Goal: Information Seeking & Learning: Learn about a topic

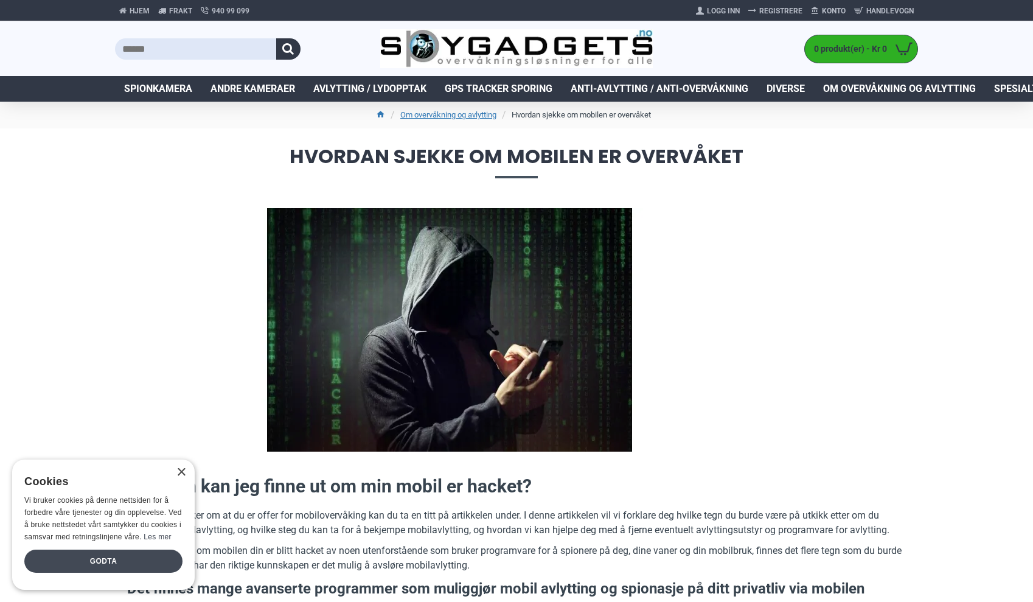
click at [77, 561] on div "Godta" at bounding box center [103, 560] width 158 height 23
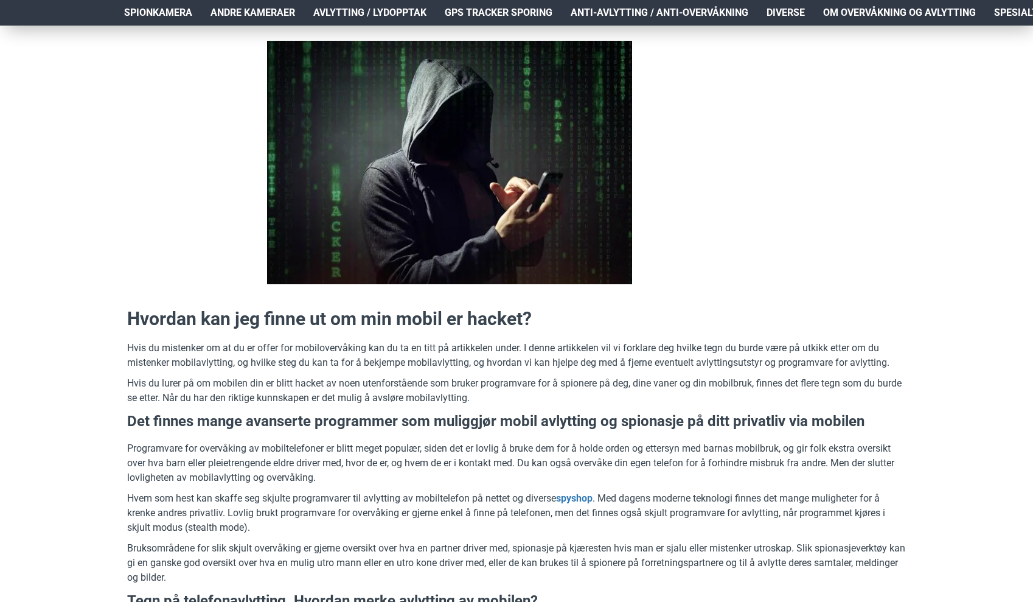
scroll to position [172, 0]
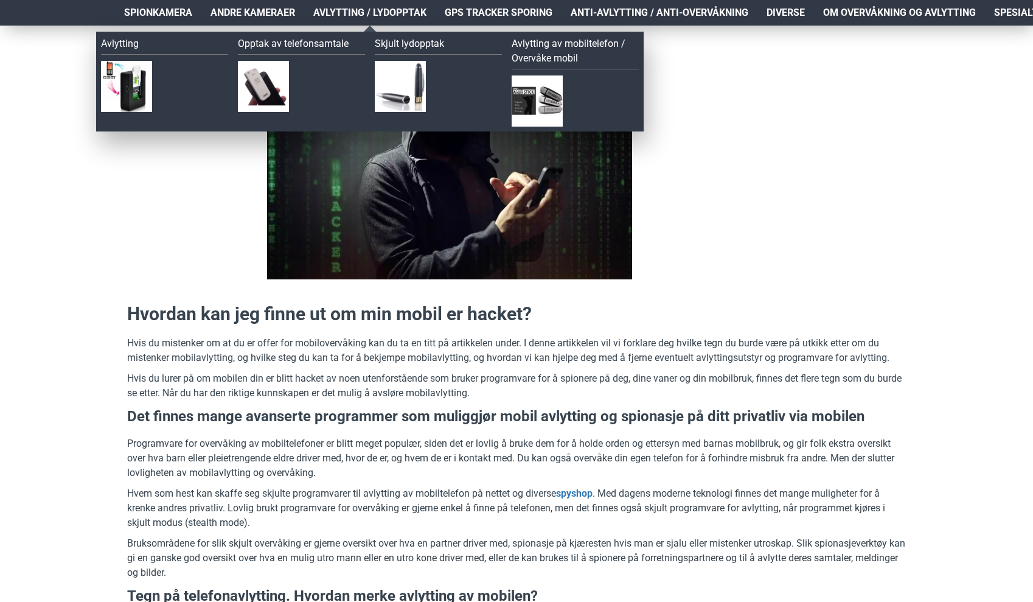
click at [364, 10] on span "Avlytting / Lydopptak" at bounding box center [369, 12] width 113 height 15
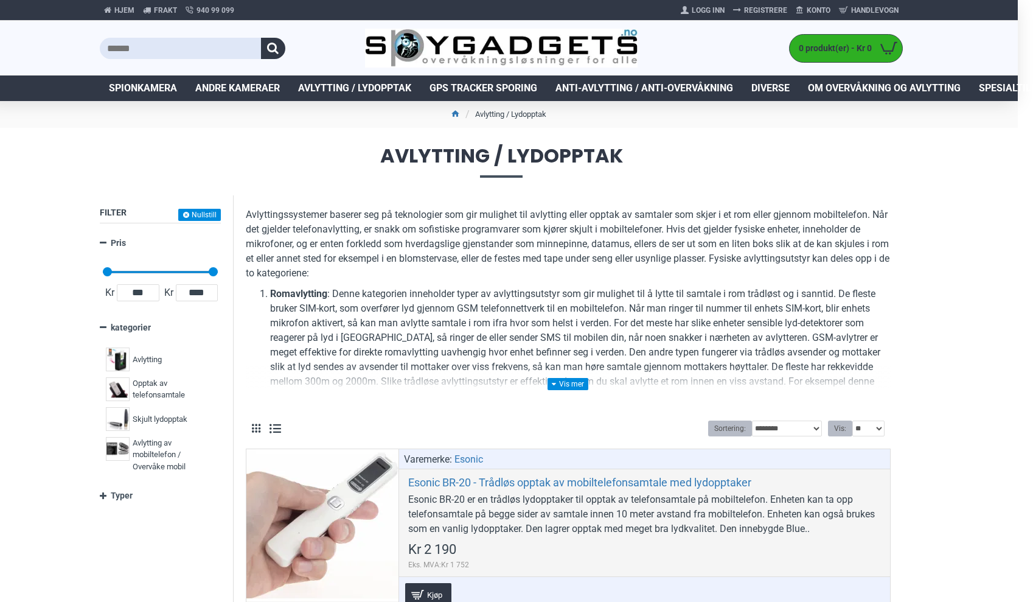
scroll to position [0, 18]
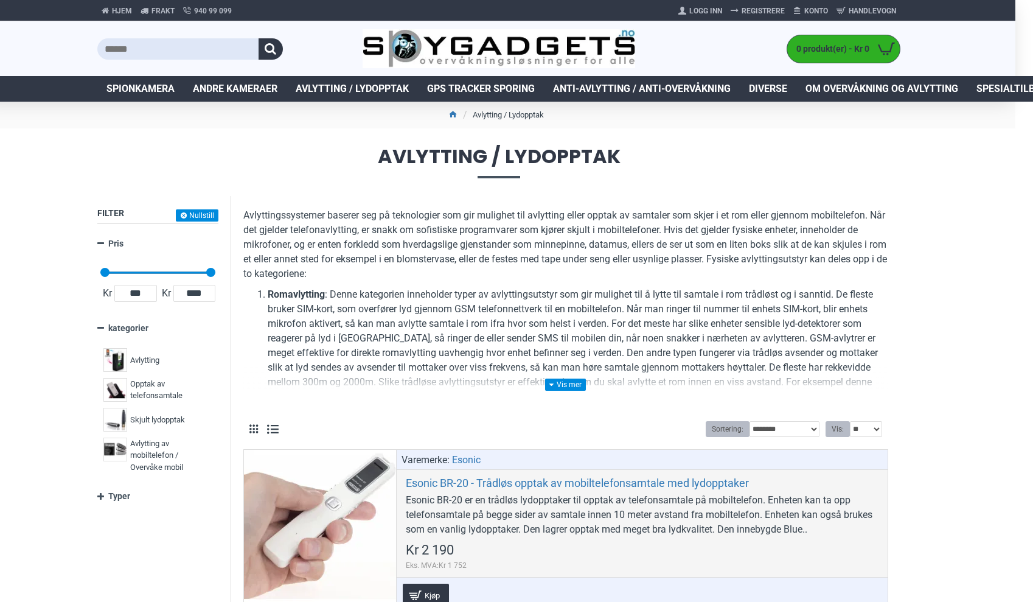
click at [1004, 91] on span "Spesialtilbud" at bounding box center [1011, 89] width 71 height 15
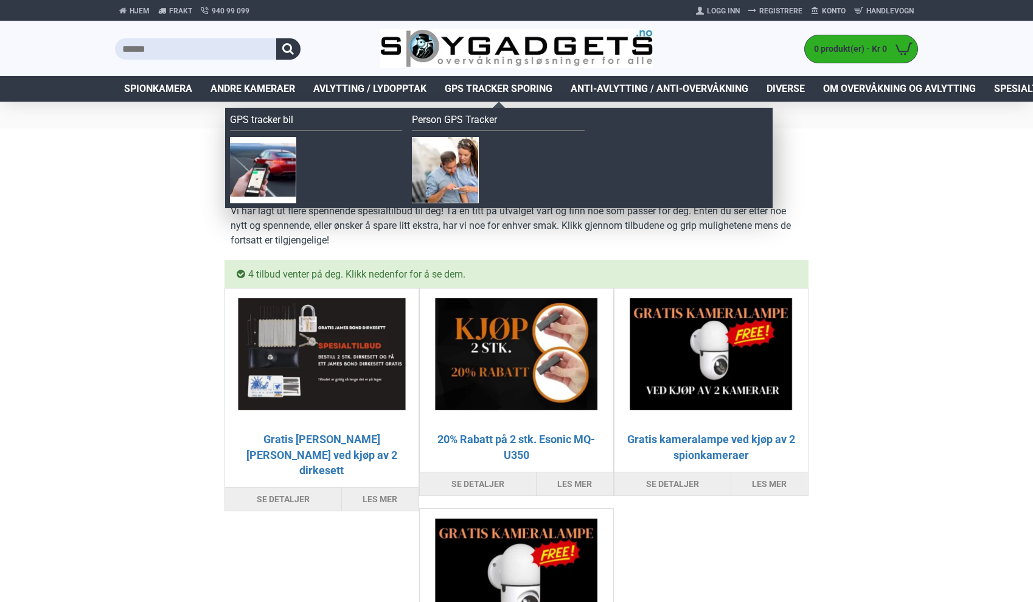
click at [501, 91] on span "GPS Tracker Sporing" at bounding box center [499, 89] width 108 height 15
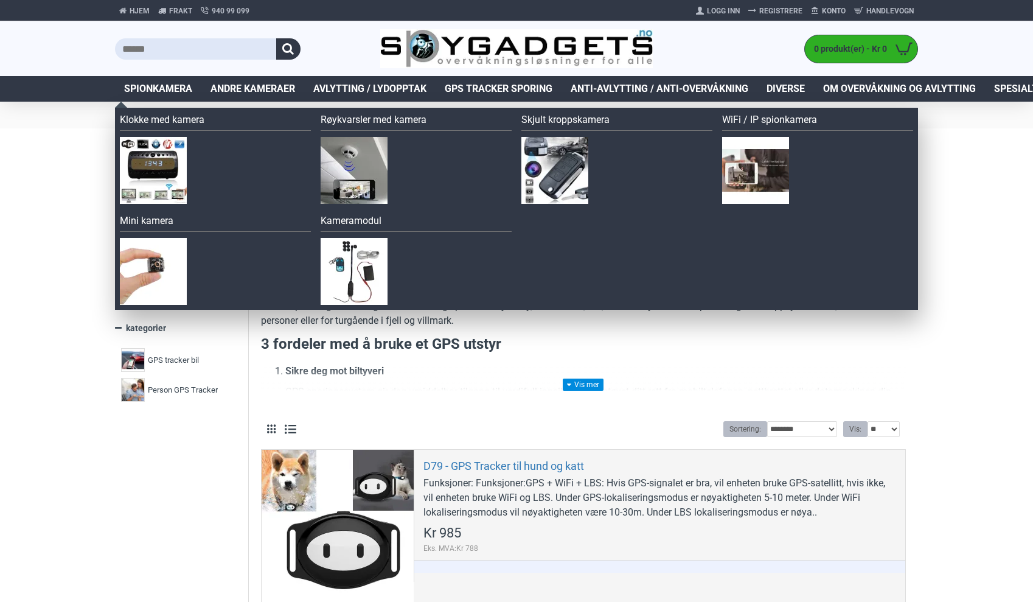
click at [165, 89] on span "Spionkamera" at bounding box center [158, 89] width 68 height 15
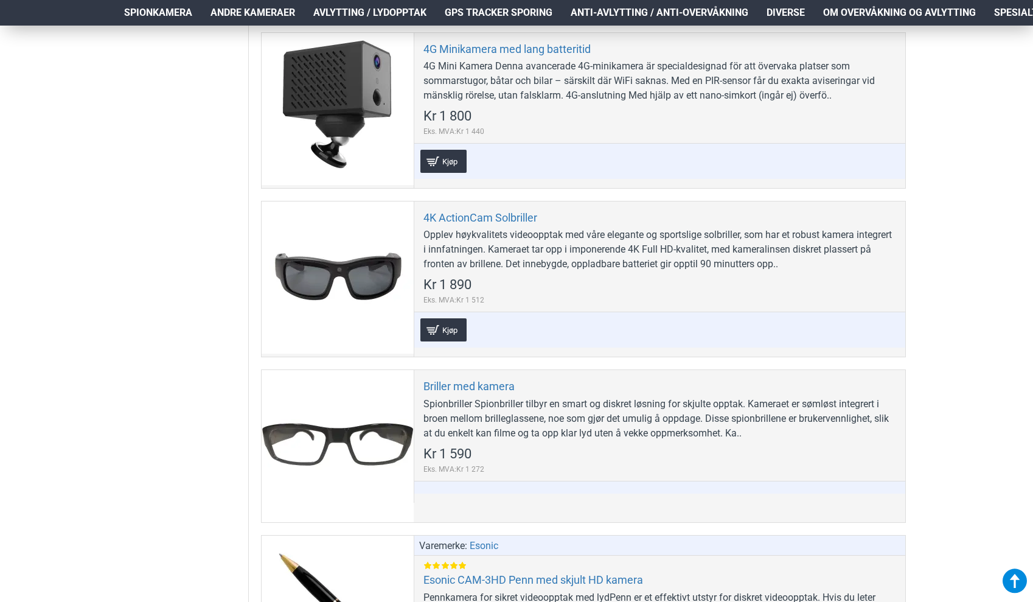
scroll to position [1257, 1]
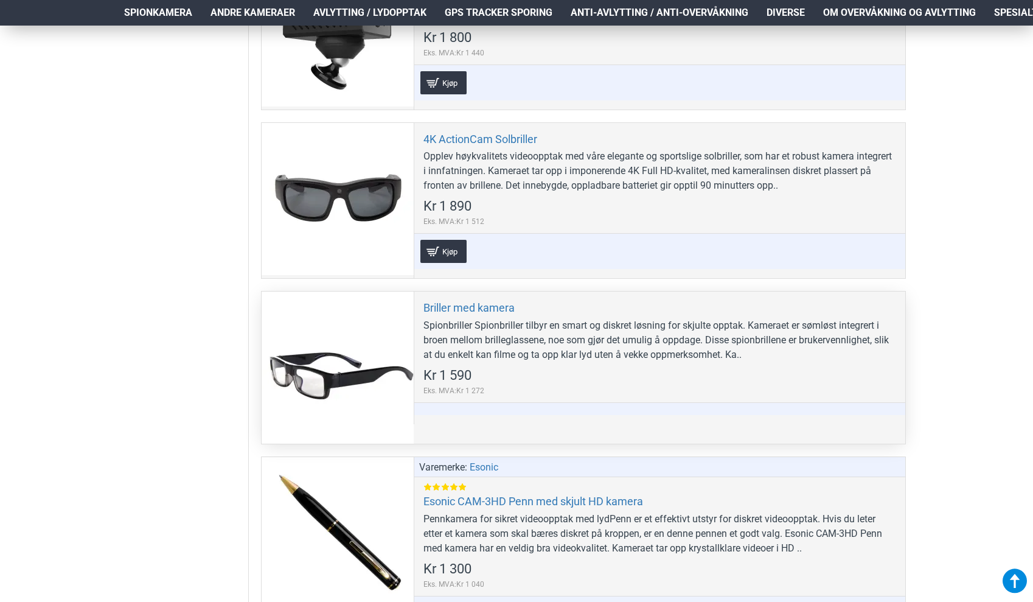
click at [361, 378] on div at bounding box center [338, 367] width 152 height 152
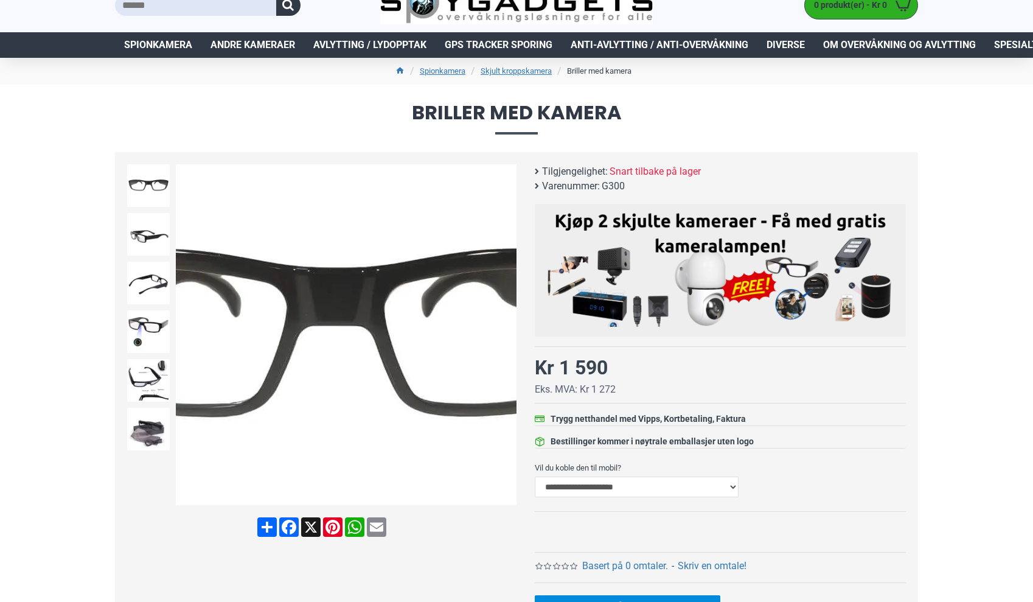
scroll to position [44, 0]
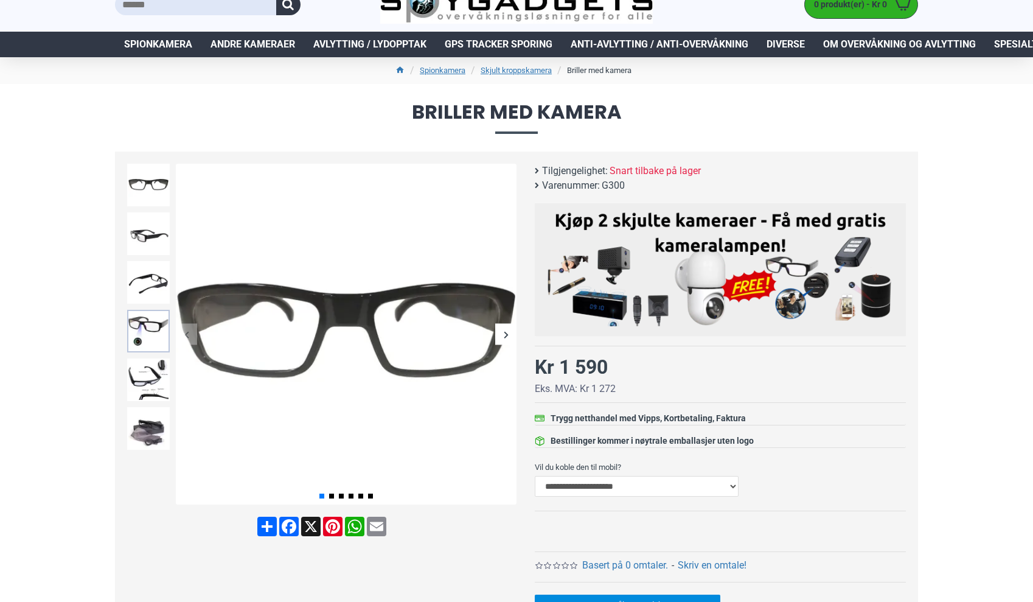
click at [146, 331] on img at bounding box center [148, 331] width 43 height 43
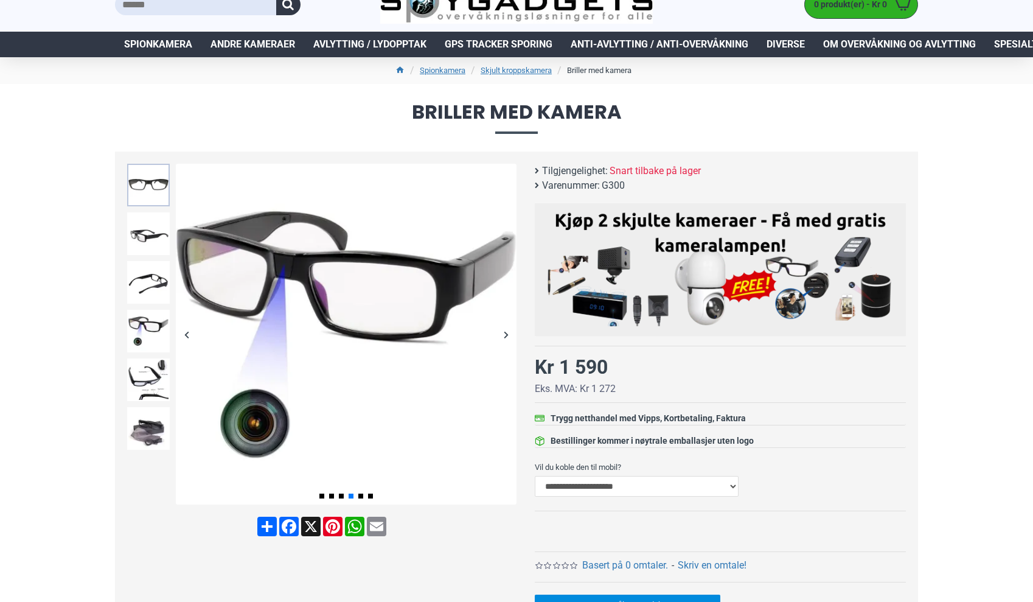
click at [149, 192] on img at bounding box center [148, 185] width 43 height 43
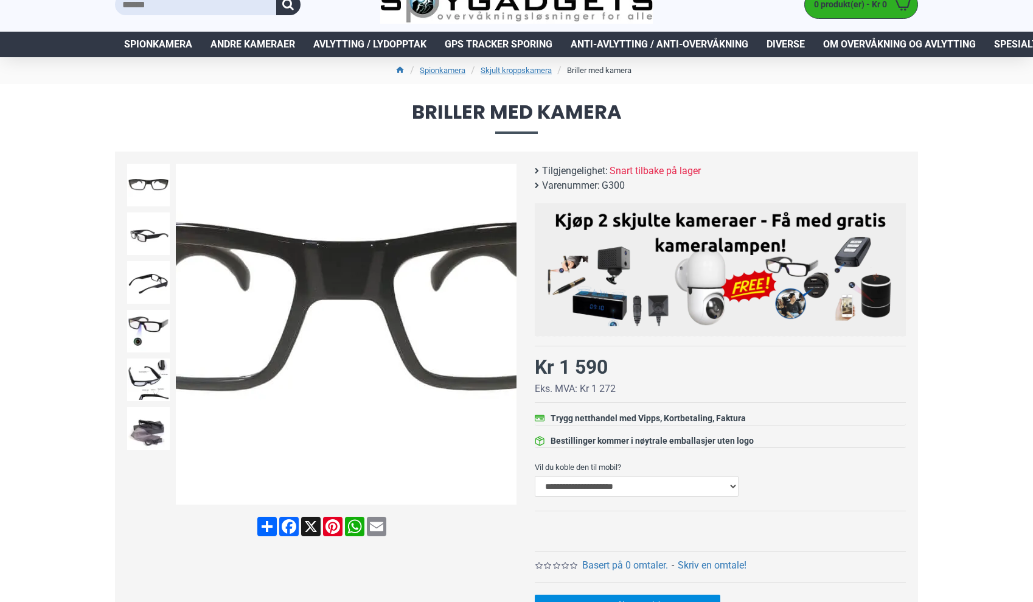
click at [350, 358] on img at bounding box center [346, 334] width 341 height 341
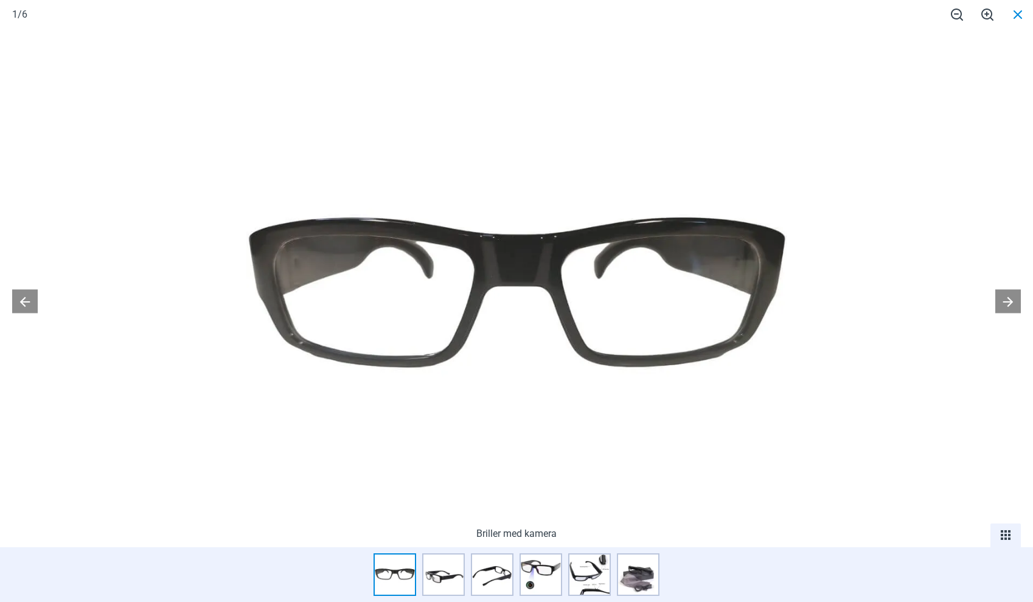
click at [1020, 18] on span at bounding box center [1017, 14] width 30 height 29
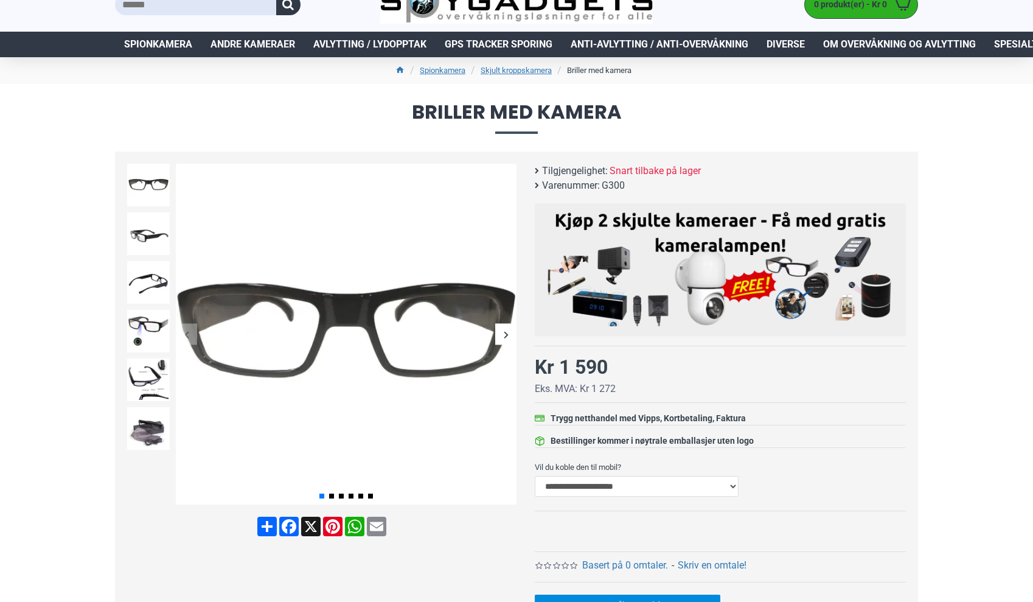
click at [510, 335] on div "Next slide" at bounding box center [505, 334] width 21 height 21
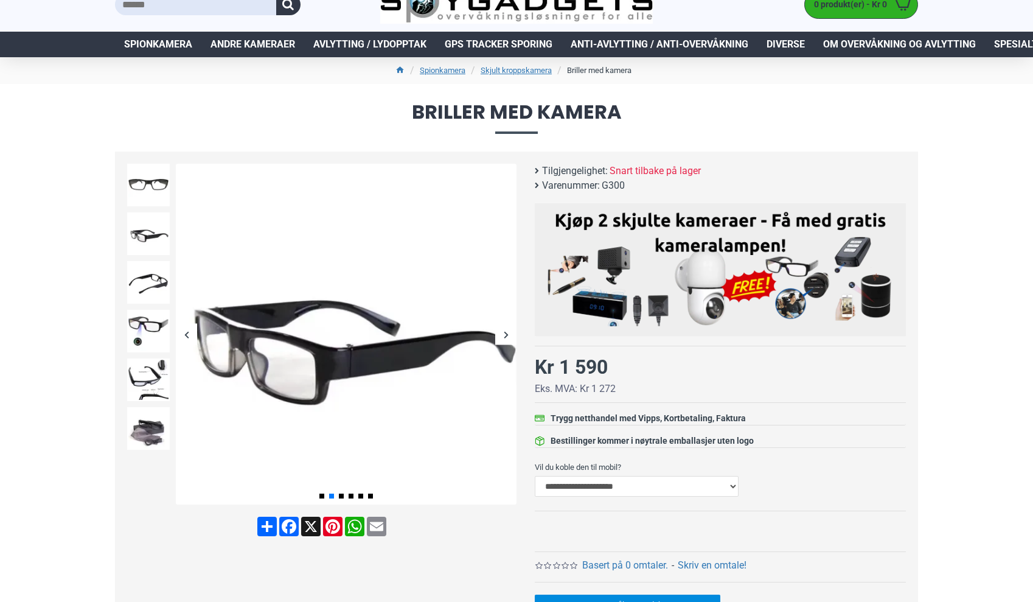
click at [510, 335] on div "Next slide" at bounding box center [505, 334] width 21 height 21
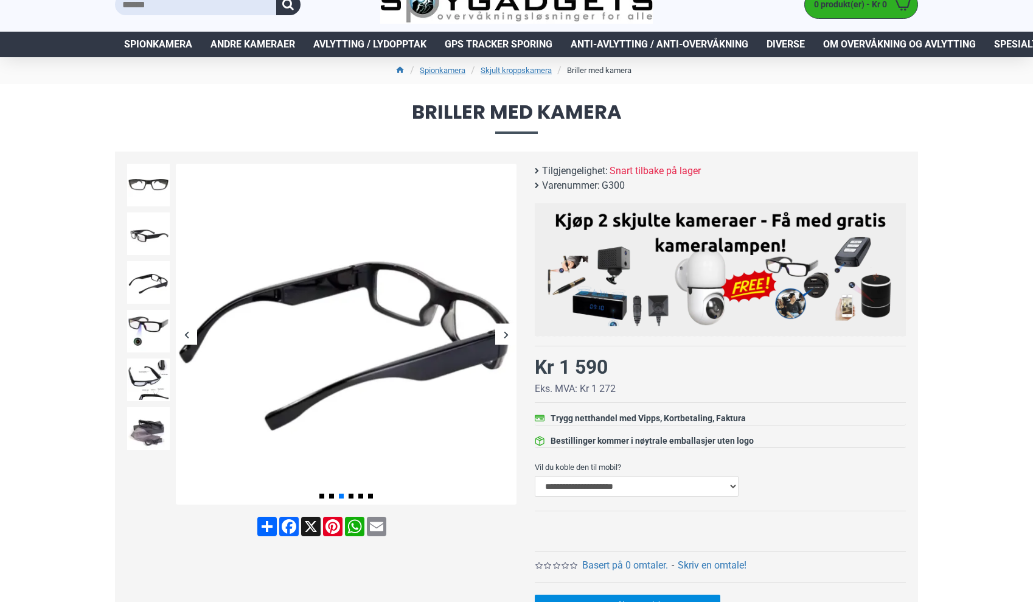
click at [510, 335] on div "Next slide" at bounding box center [505, 334] width 21 height 21
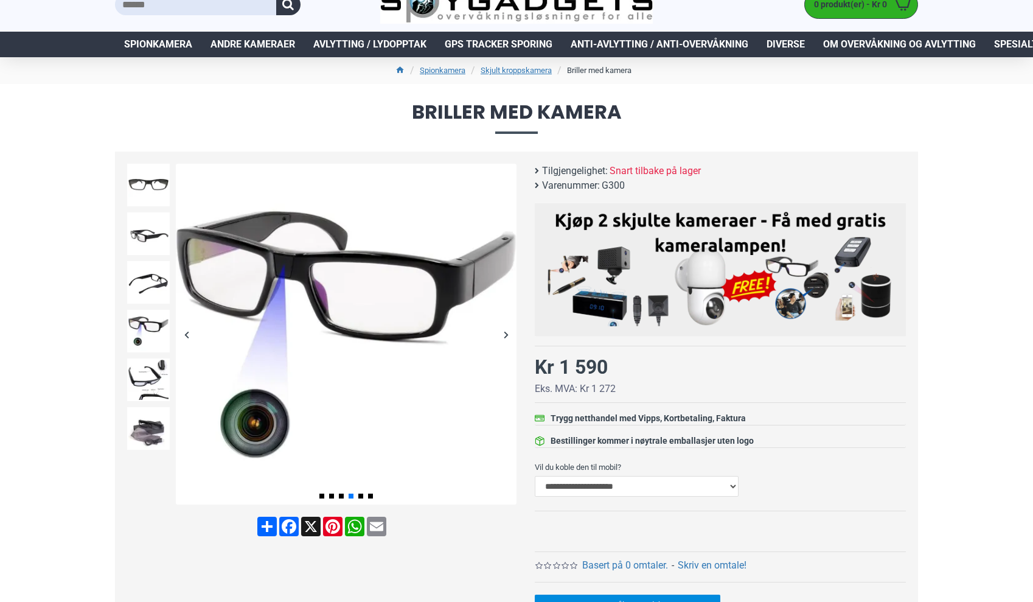
click at [510, 335] on div "Next slide" at bounding box center [505, 334] width 21 height 21
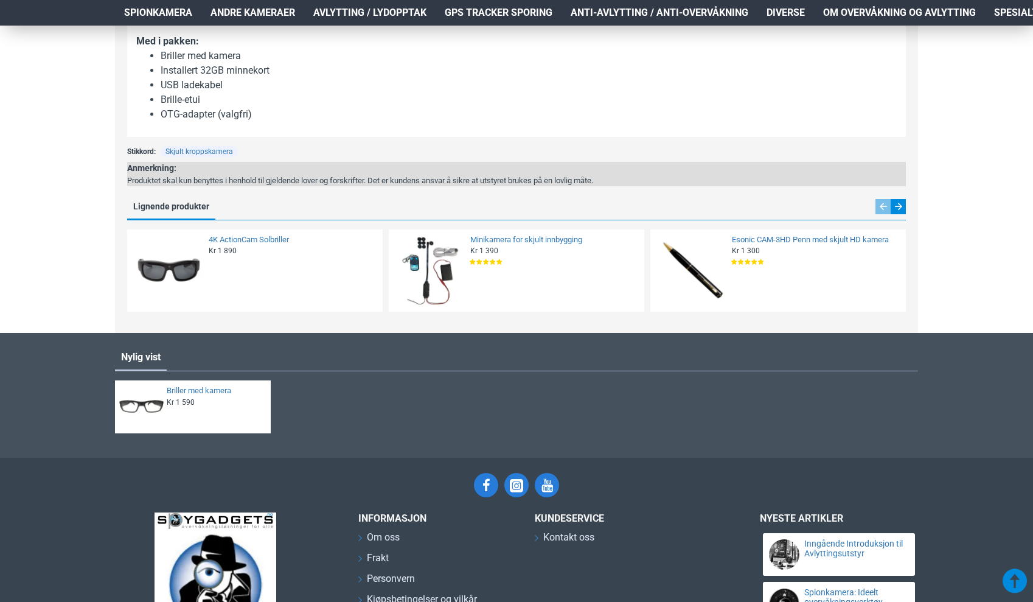
scroll to position [1320, 0]
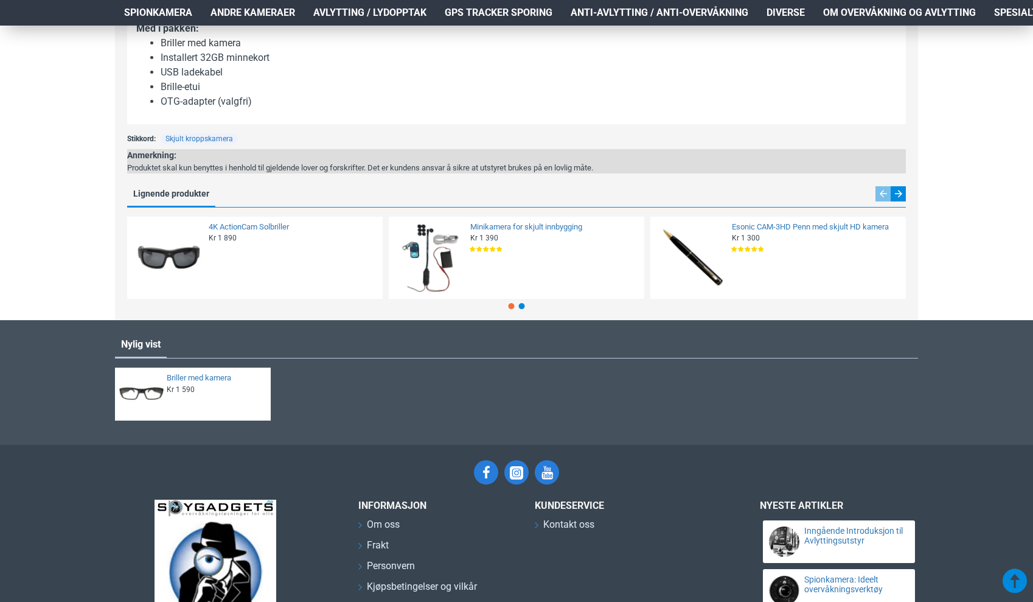
click at [711, 279] on img at bounding box center [691, 258] width 74 height 74
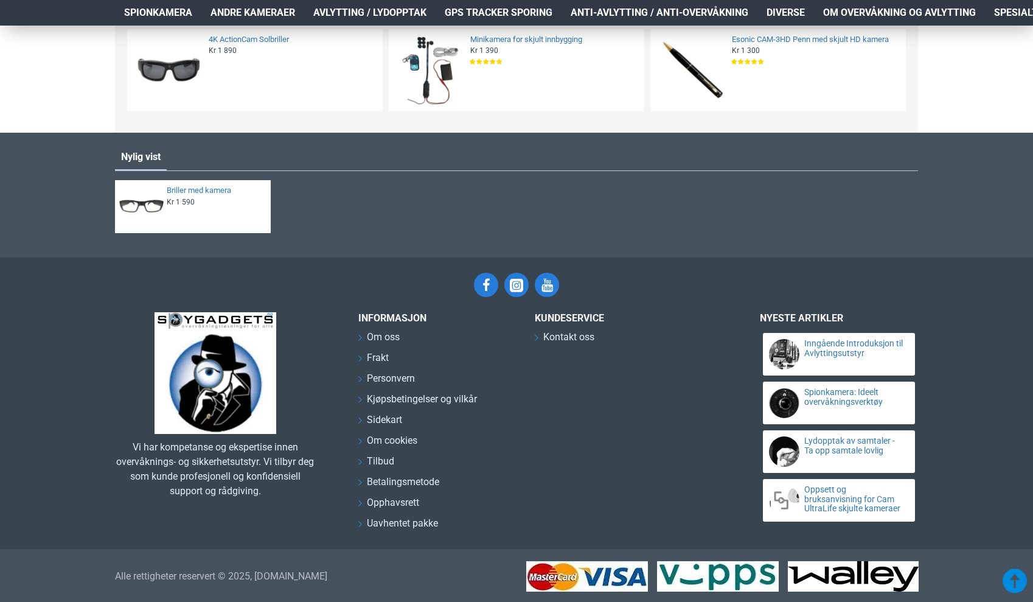
scroll to position [1507, 1]
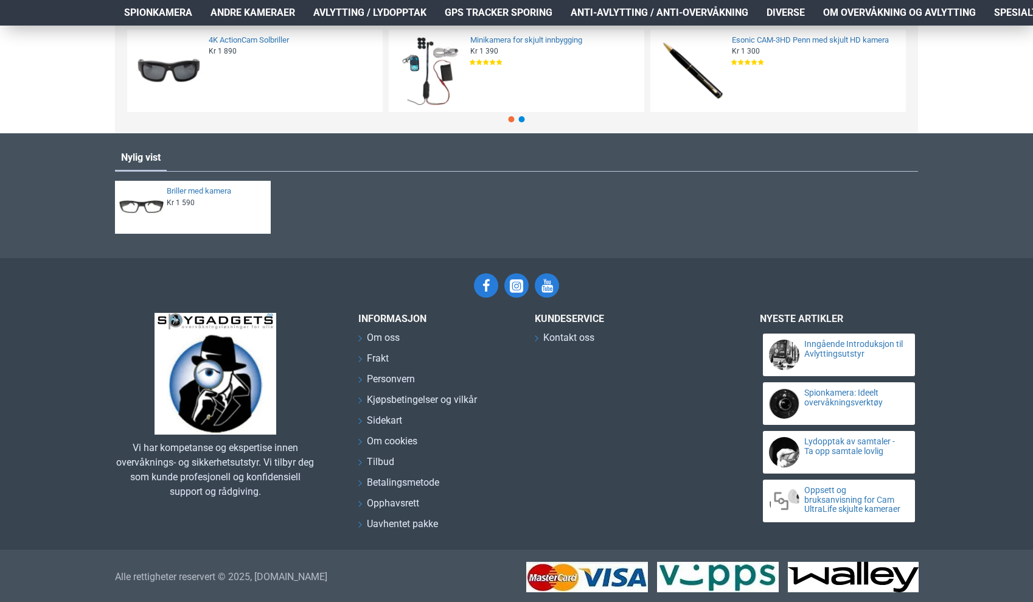
click at [215, 75] on div "4K ActionCam Solbriller Kr 1 890 Eks. MVA:Kr 1 512 Kjøp Legg til ønskeliste Sam…" at bounding box center [292, 71] width 173 height 74
click at [186, 83] on img at bounding box center [168, 71] width 74 height 74
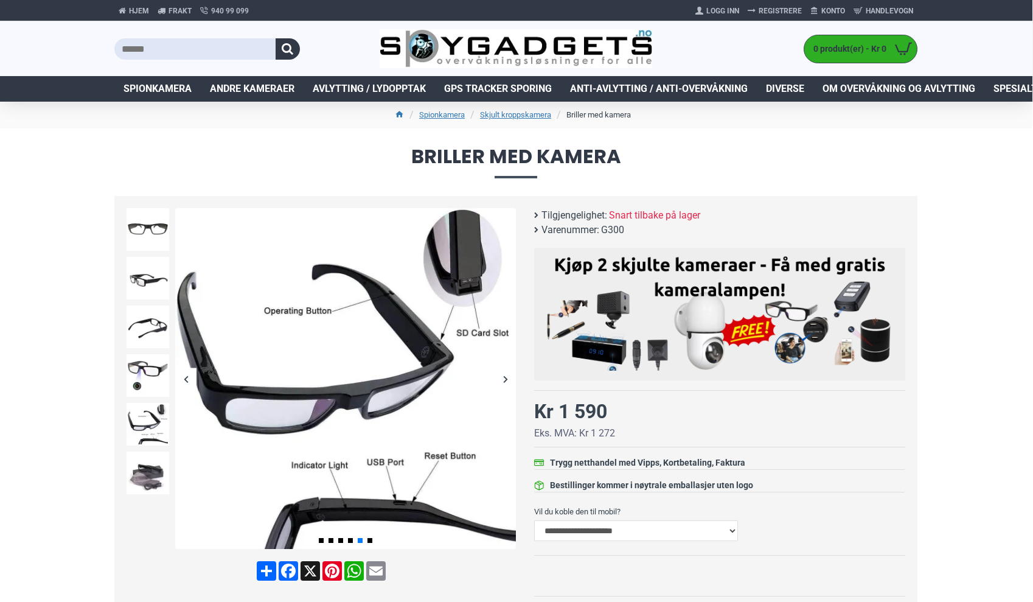
scroll to position [0, 1]
click at [143, 233] on img at bounding box center [148, 229] width 43 height 43
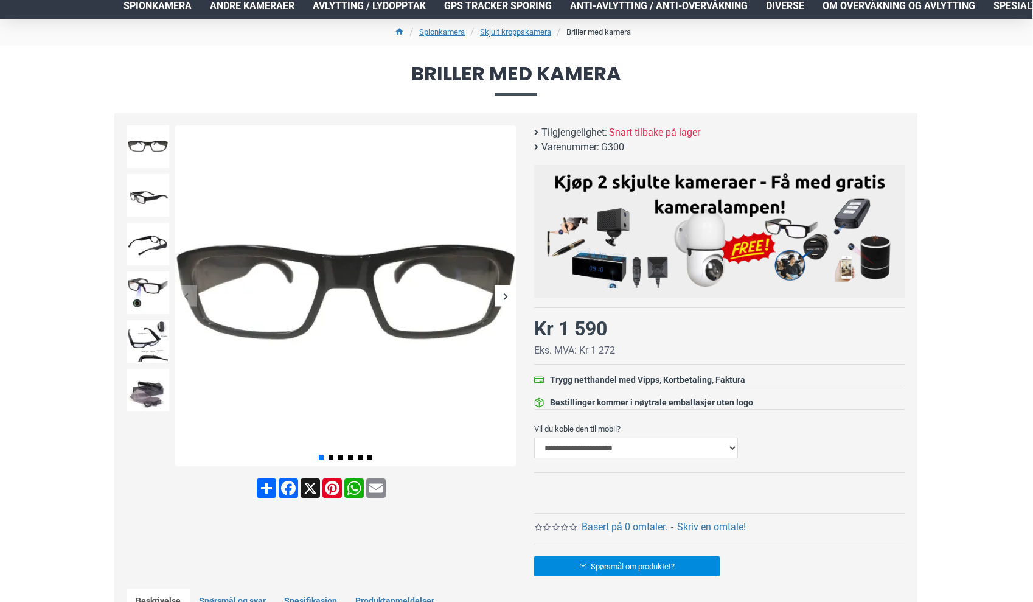
scroll to position [87, 1]
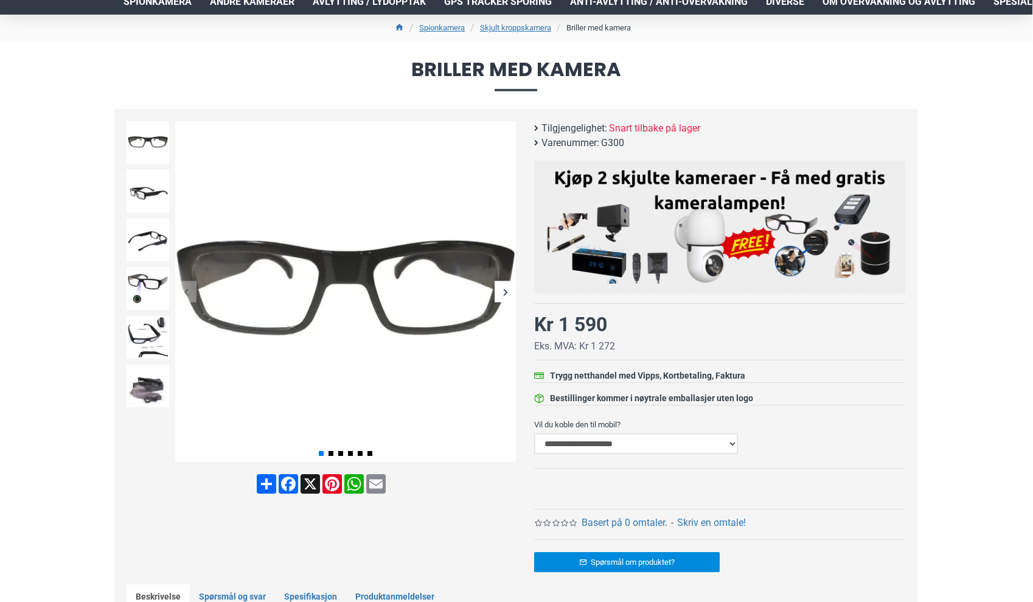
select select "***"
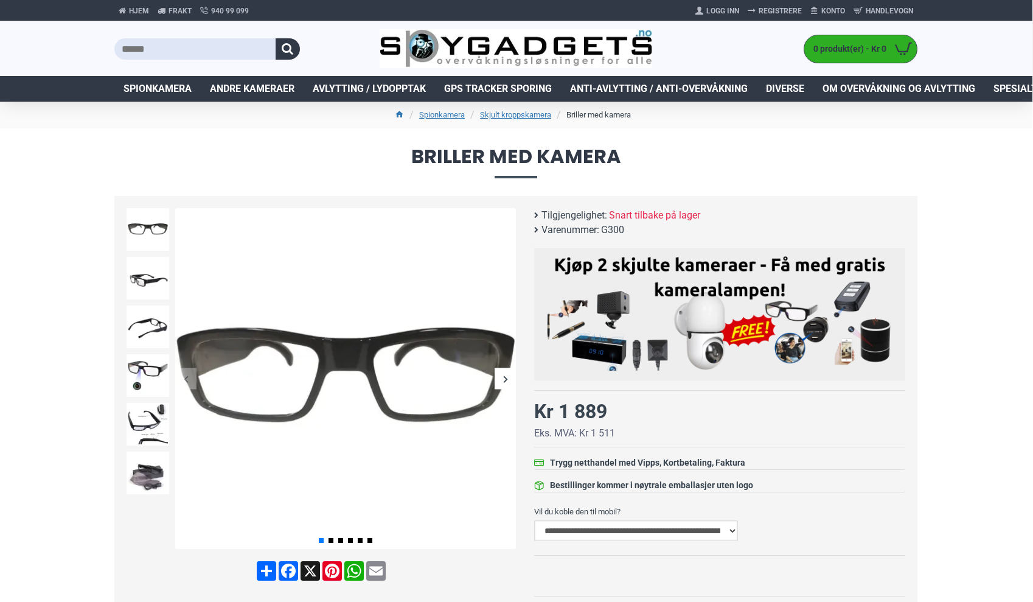
scroll to position [0, 1]
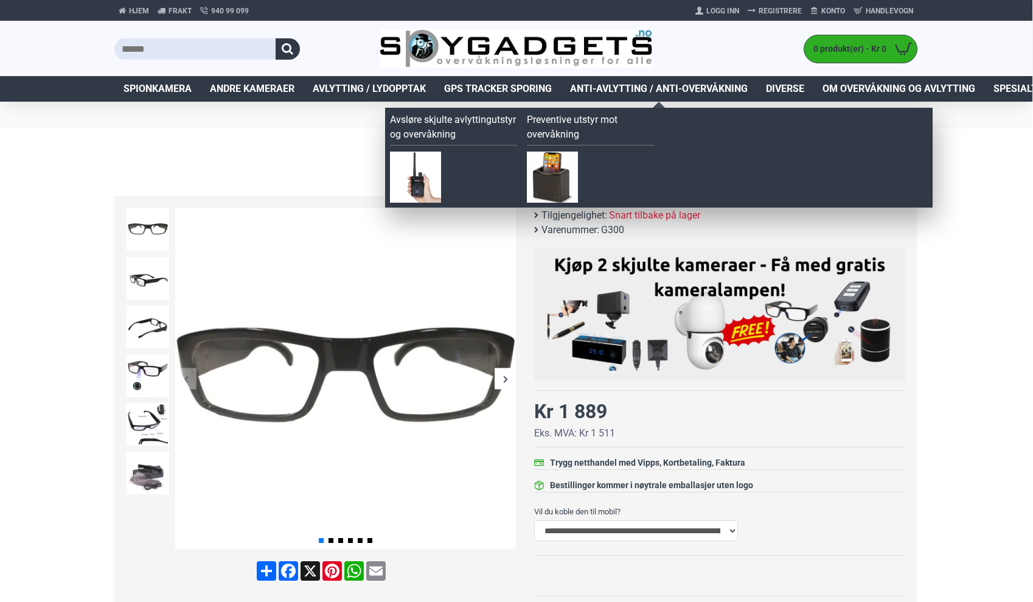
click at [422, 164] on img at bounding box center [415, 176] width 51 height 51
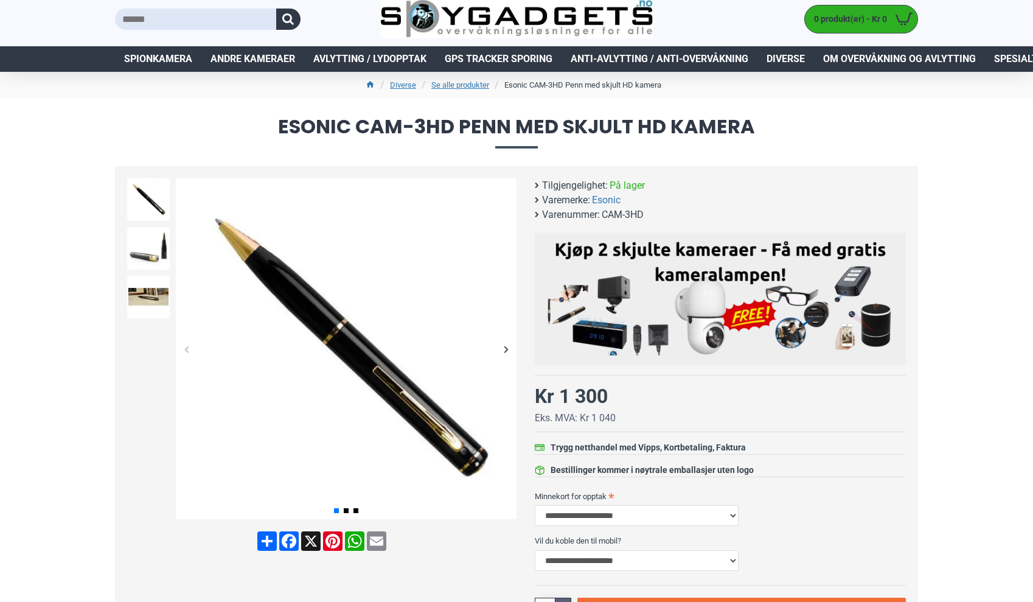
scroll to position [26, 0]
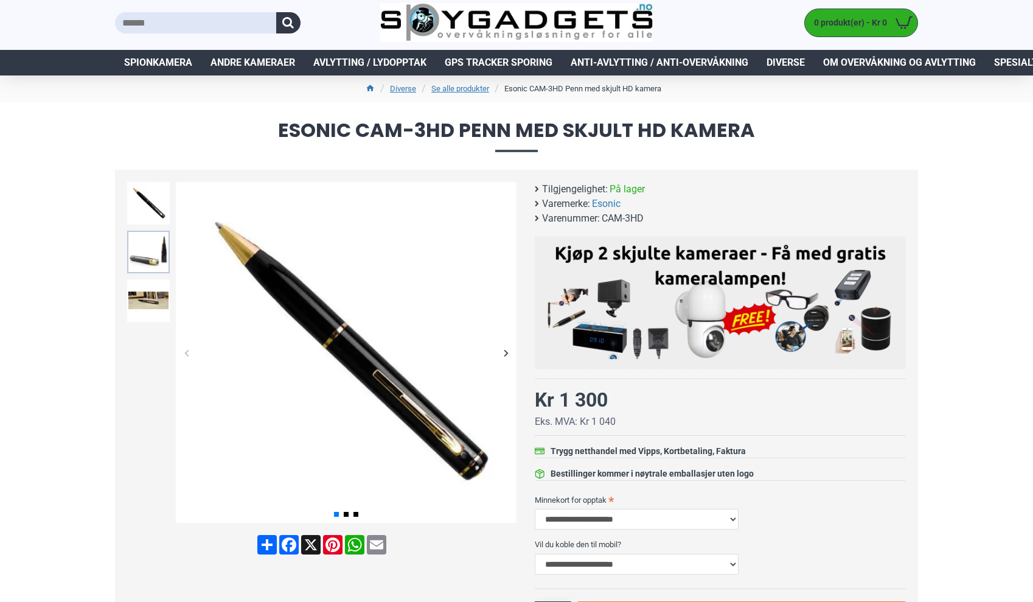
click at [134, 260] on img at bounding box center [148, 252] width 43 height 43
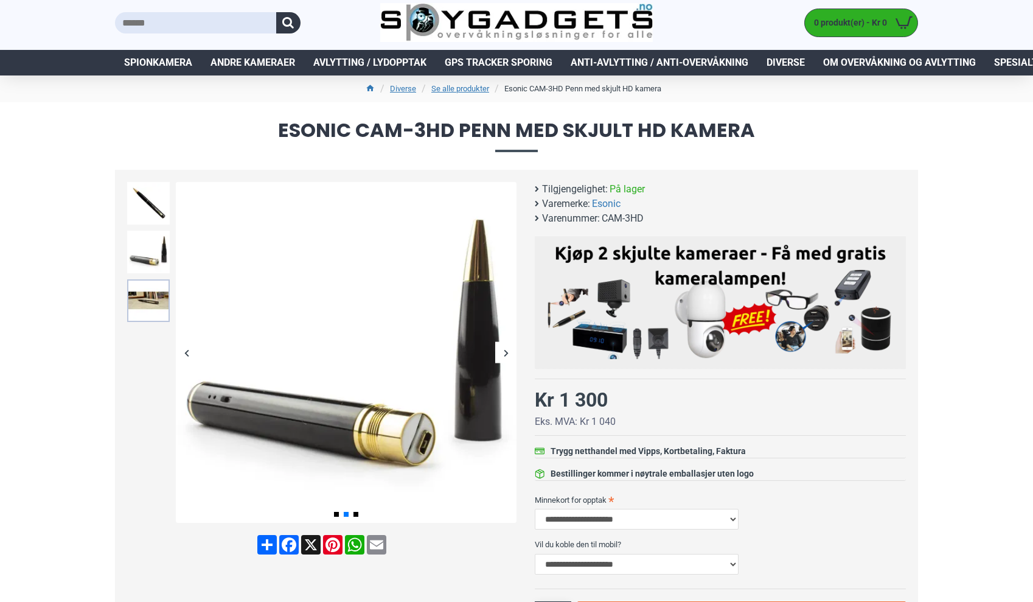
click at [137, 304] on img at bounding box center [148, 300] width 43 height 43
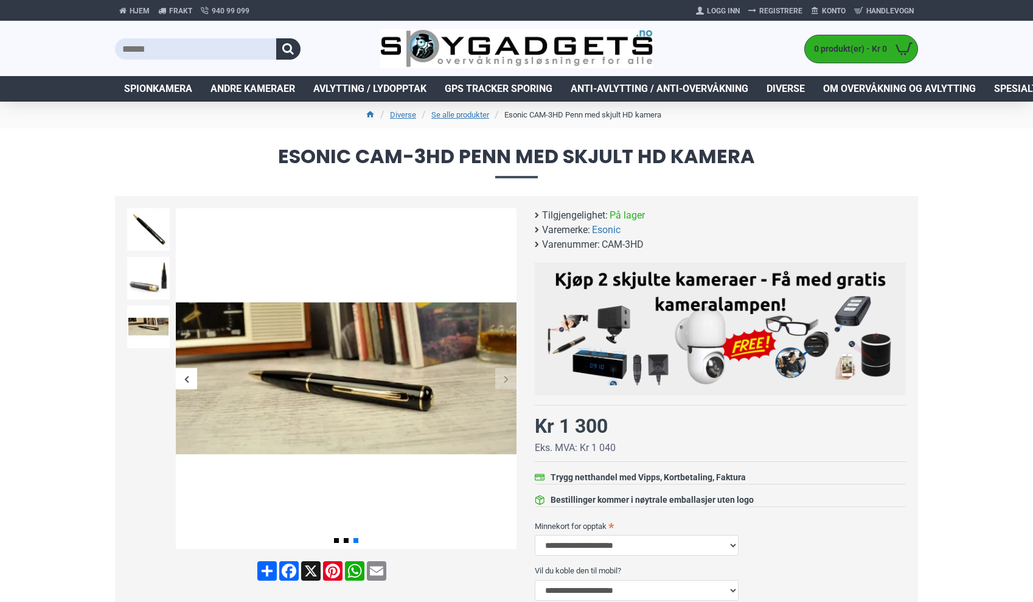
scroll to position [0, 0]
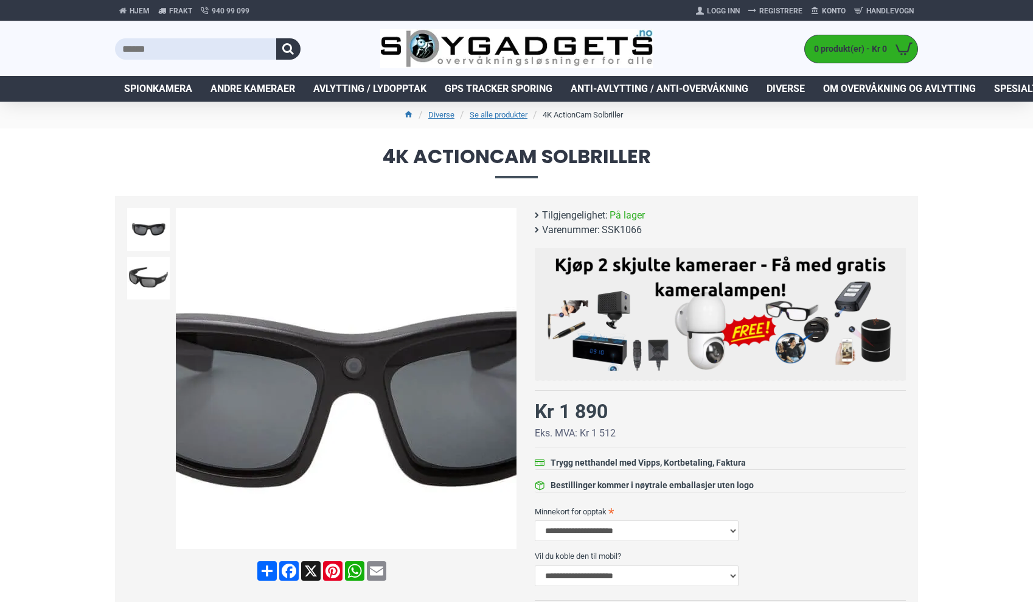
click at [352, 360] on img at bounding box center [346, 378] width 341 height 341
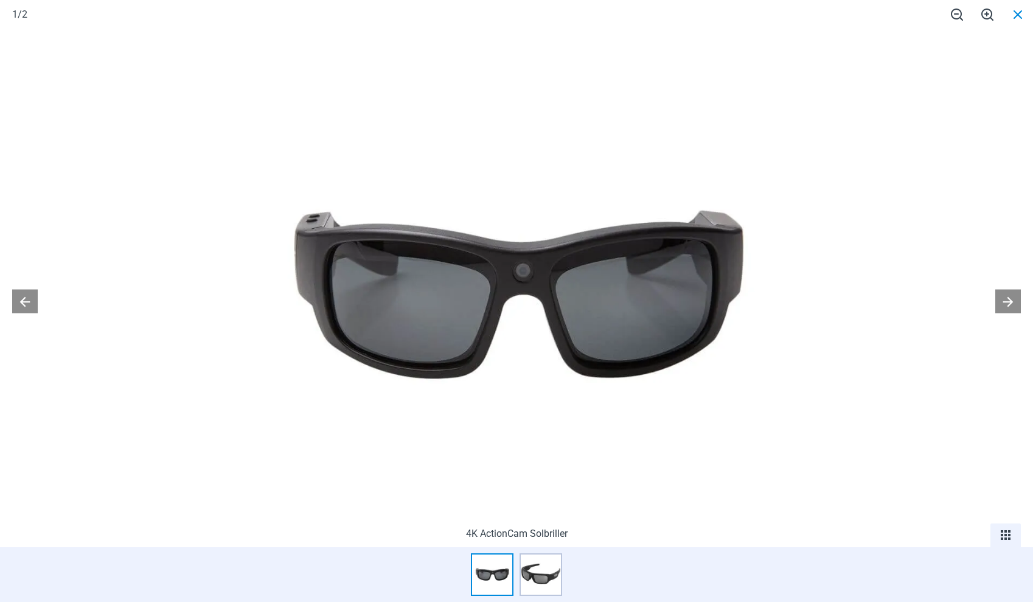
click at [1017, 16] on span at bounding box center [1017, 14] width 30 height 29
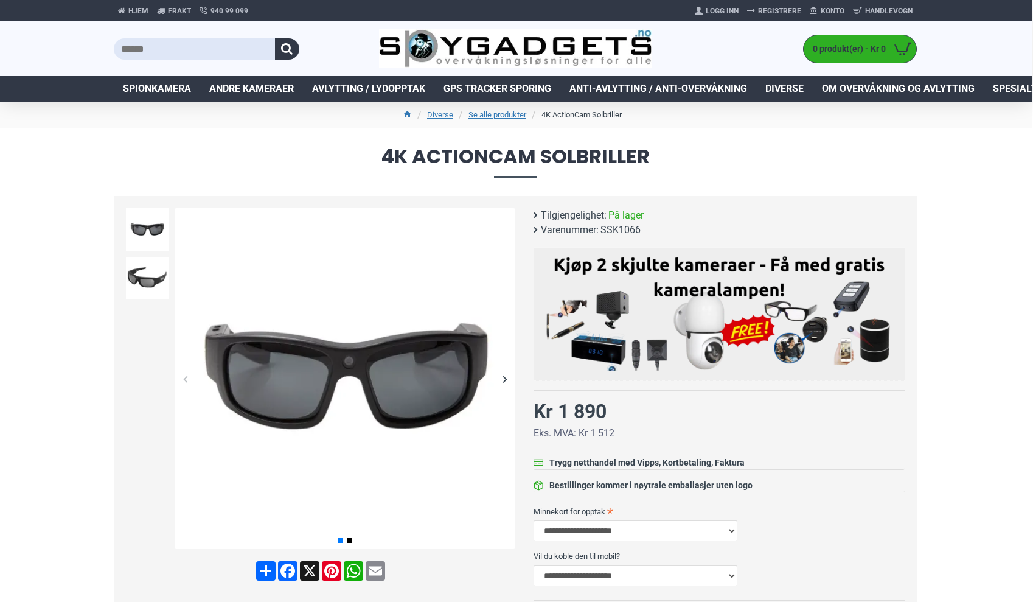
scroll to position [0, 1]
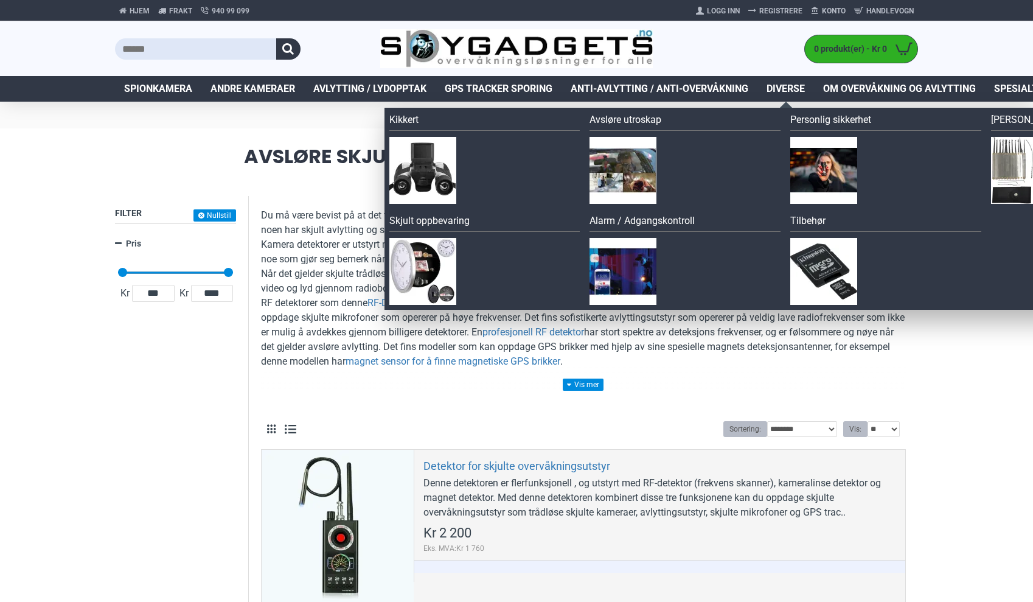
click at [788, 90] on span "Diverse" at bounding box center [785, 89] width 38 height 15
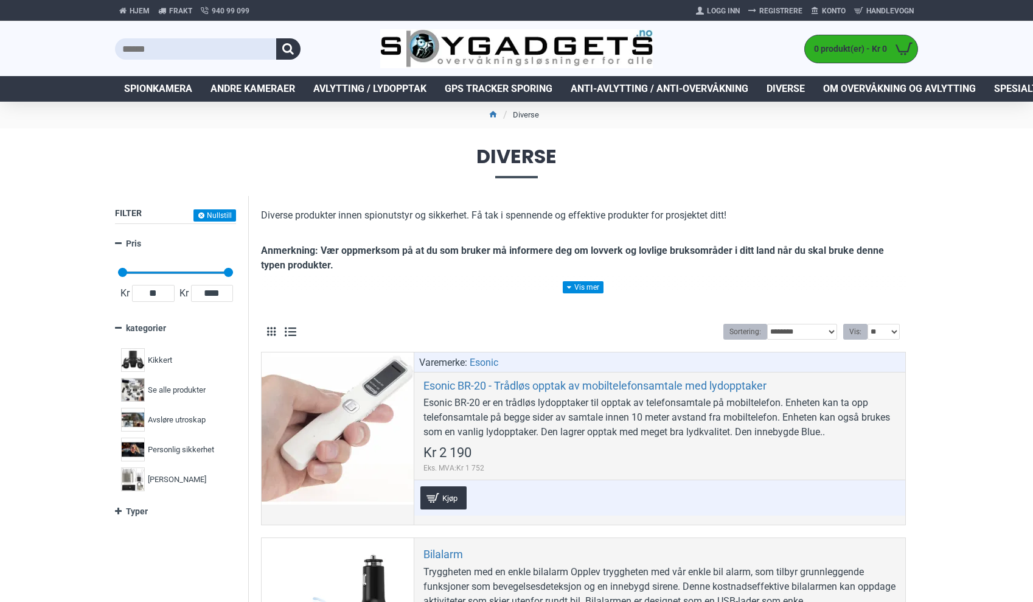
click at [933, 82] on span "Om overvåkning og avlytting" at bounding box center [899, 89] width 153 height 15
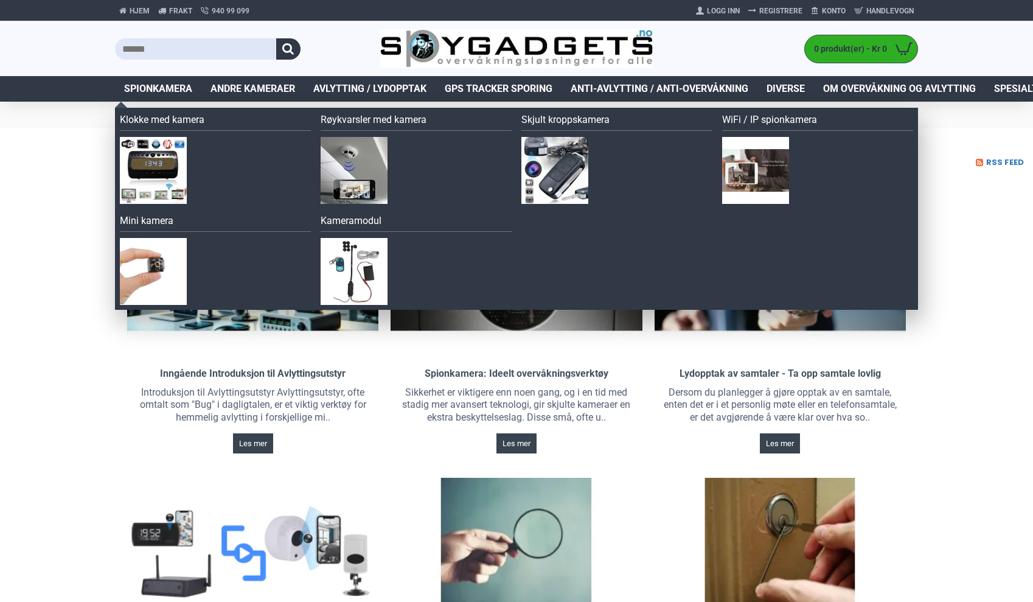
click at [171, 88] on span "Spionkamera" at bounding box center [158, 89] width 68 height 15
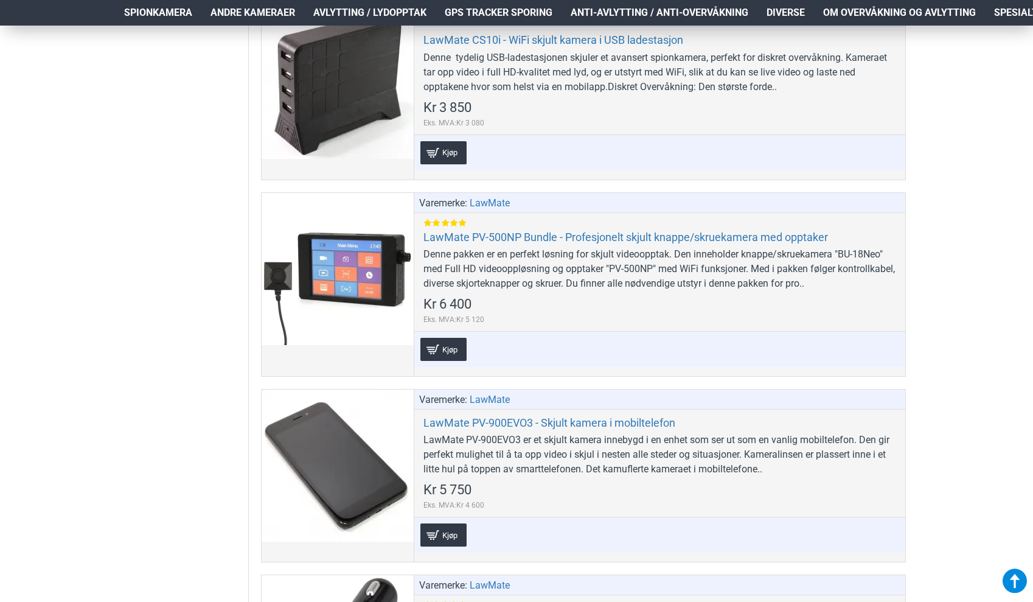
scroll to position [2468, 0]
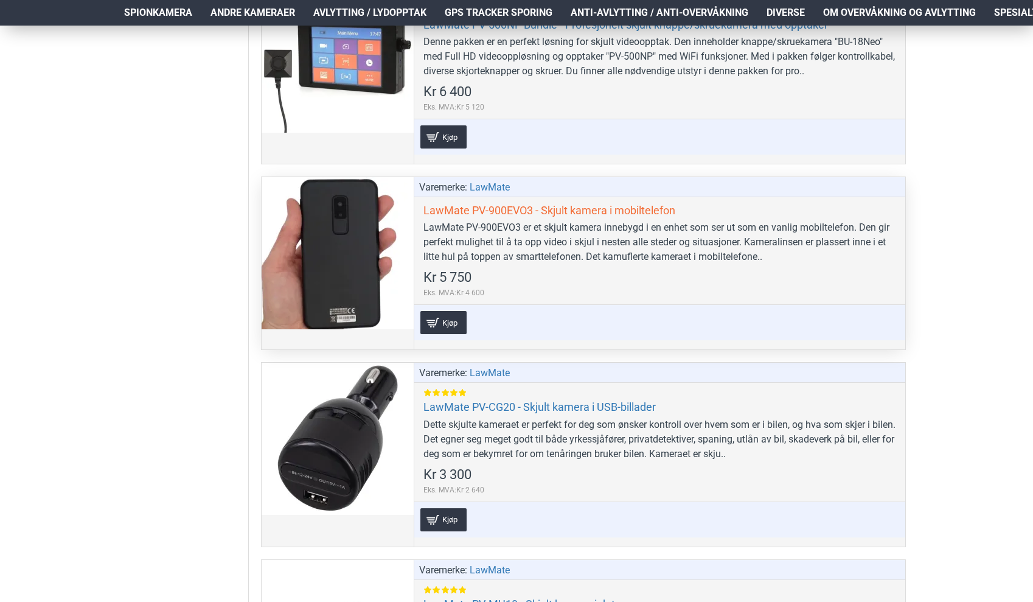
click at [477, 207] on link "LawMate PV-900EVO3 - Skjult kamera i mobiltelefon" at bounding box center [549, 210] width 252 height 14
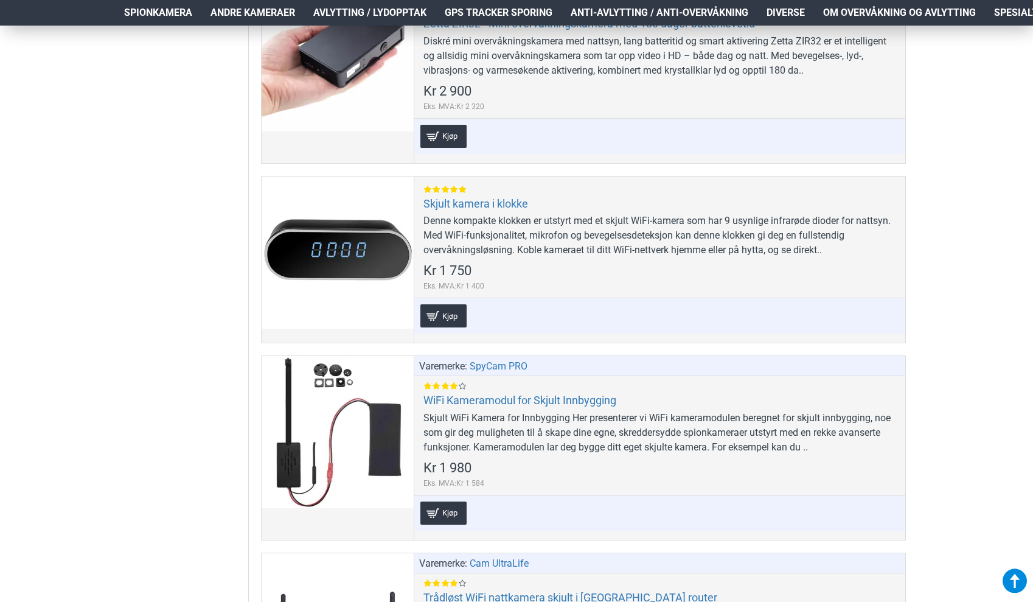
scroll to position [6384, 0]
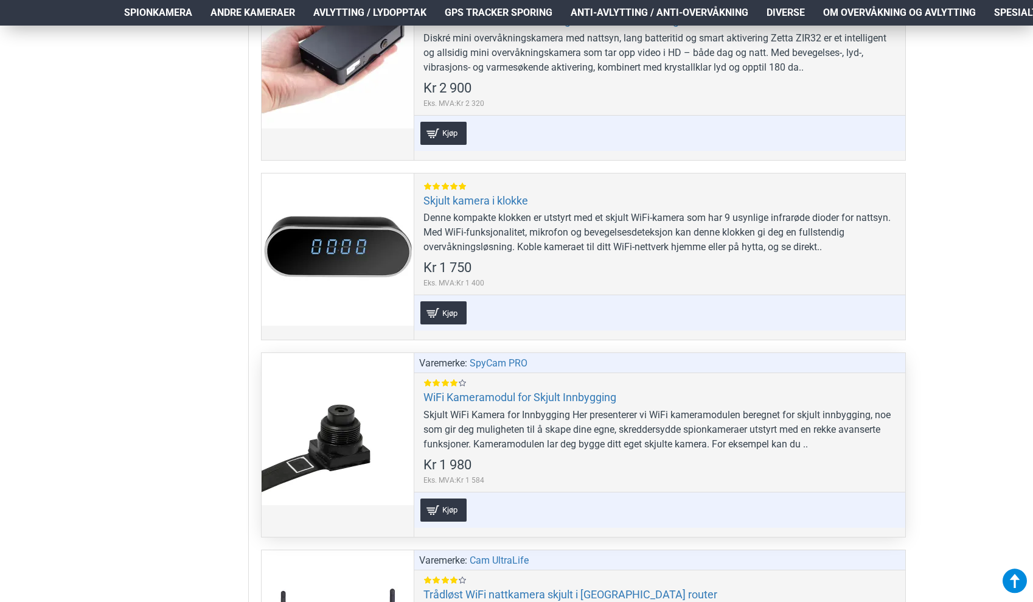
click at [318, 433] on div at bounding box center [338, 429] width 152 height 152
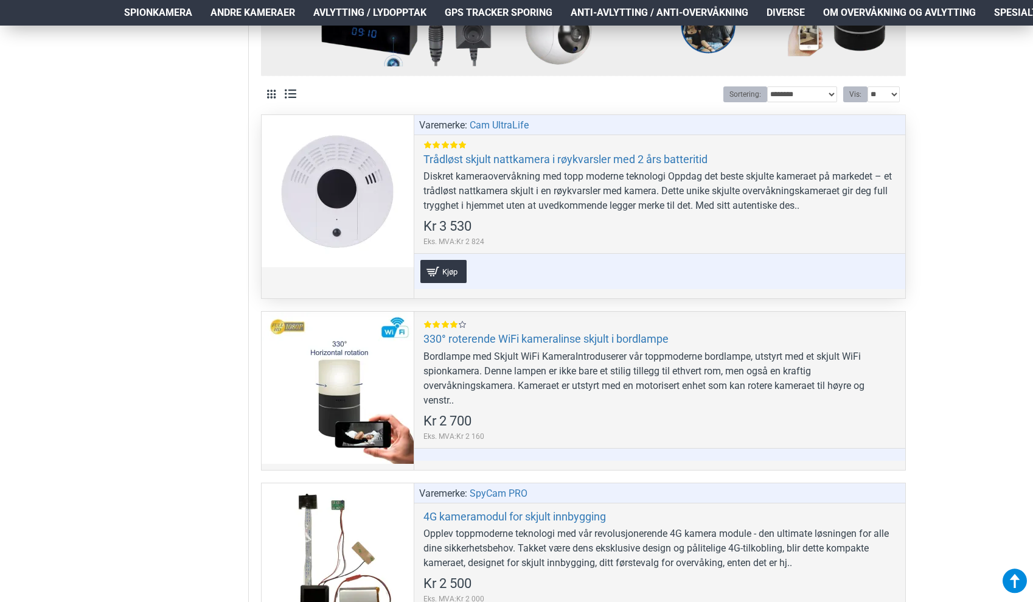
scroll to position [568, 0]
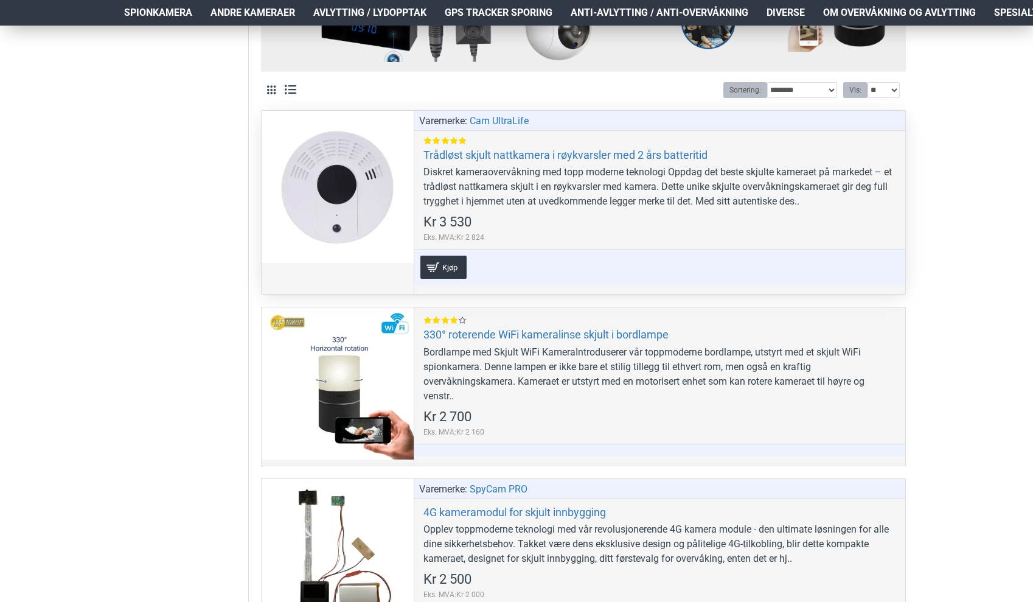
click at [336, 189] on div at bounding box center [338, 187] width 152 height 152
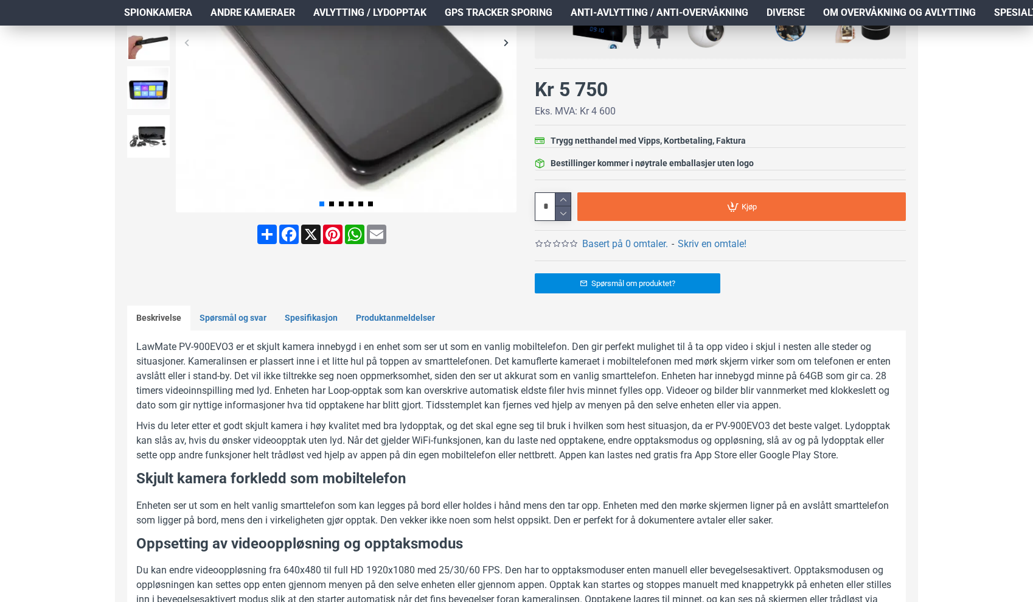
scroll to position [124, 1]
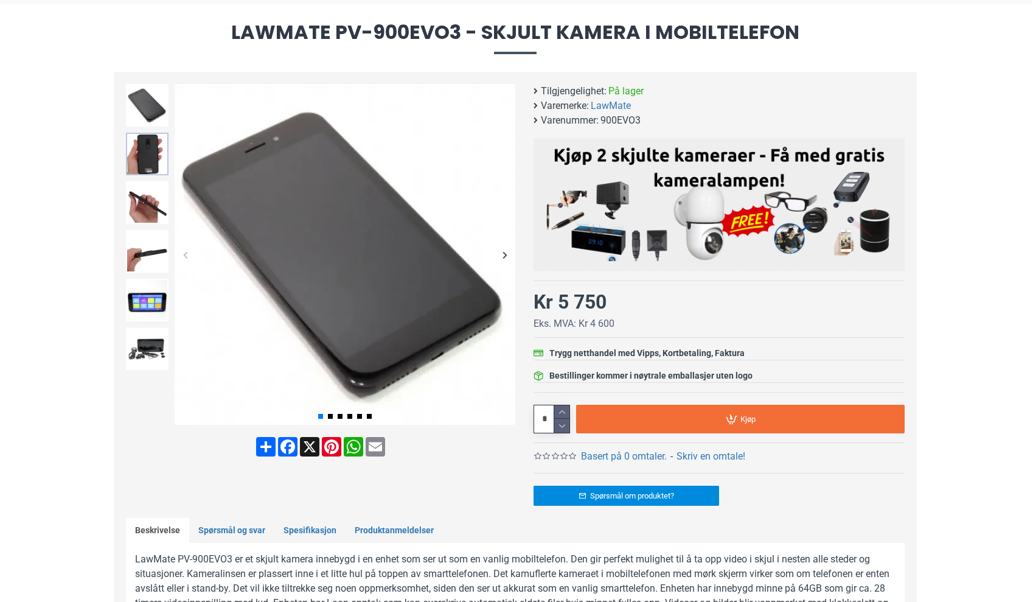
click at [141, 156] on img at bounding box center [147, 154] width 43 height 43
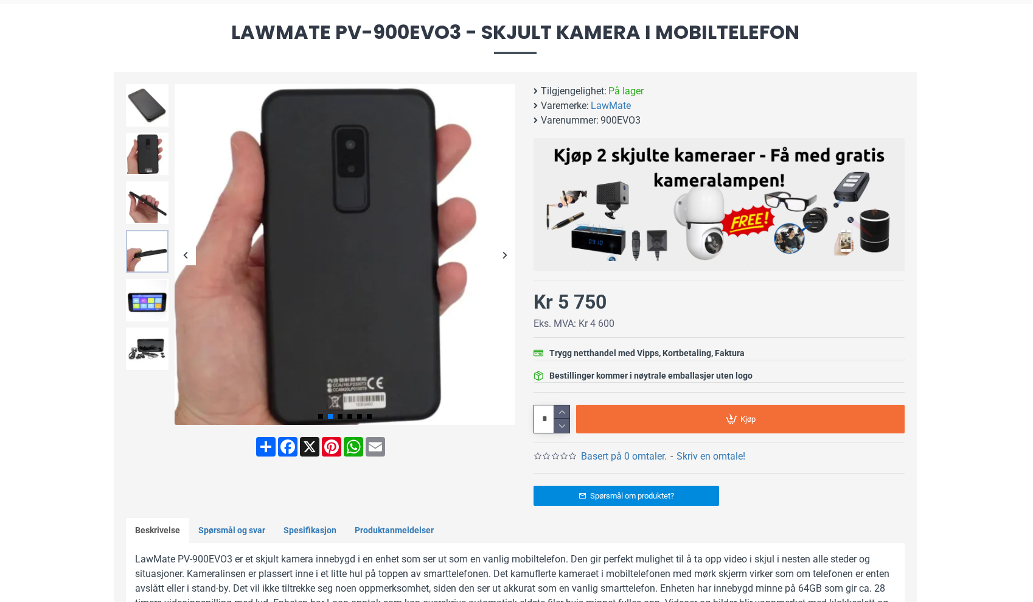
click at [131, 254] on img at bounding box center [147, 251] width 43 height 43
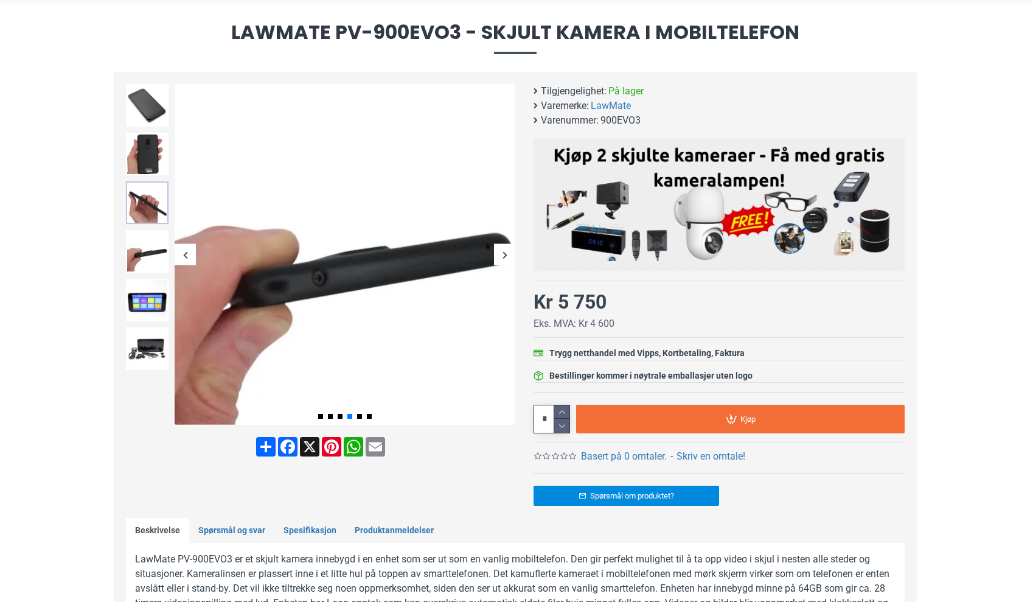
click at [138, 195] on img at bounding box center [147, 202] width 43 height 43
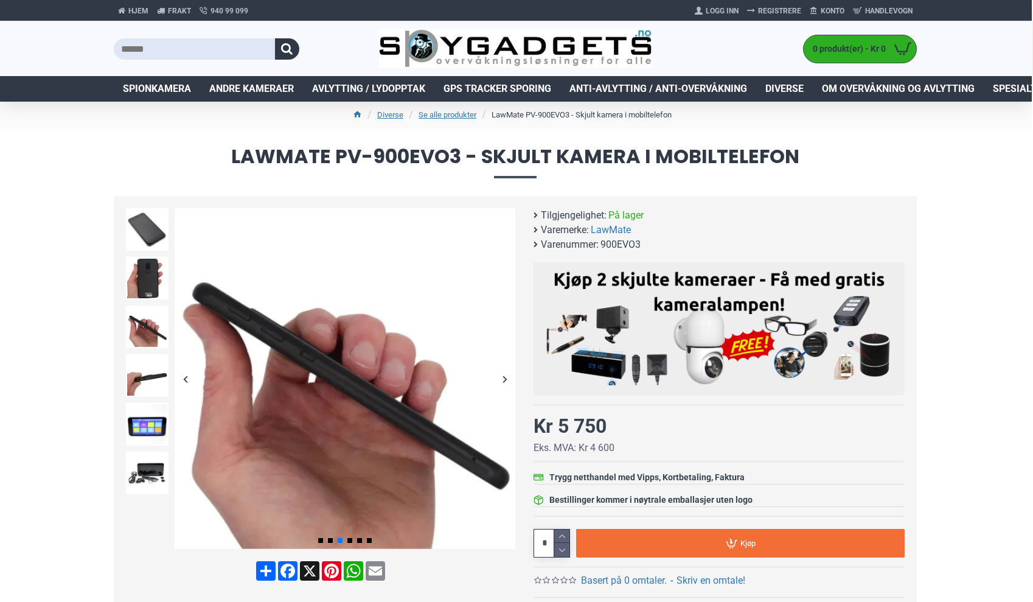
scroll to position [0, 1]
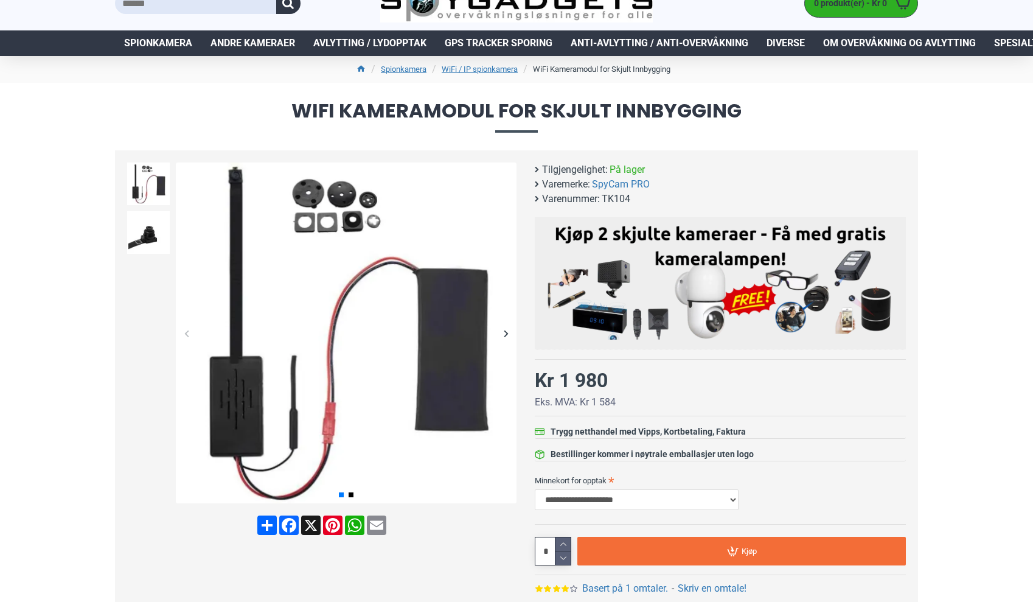
scroll to position [49, 0]
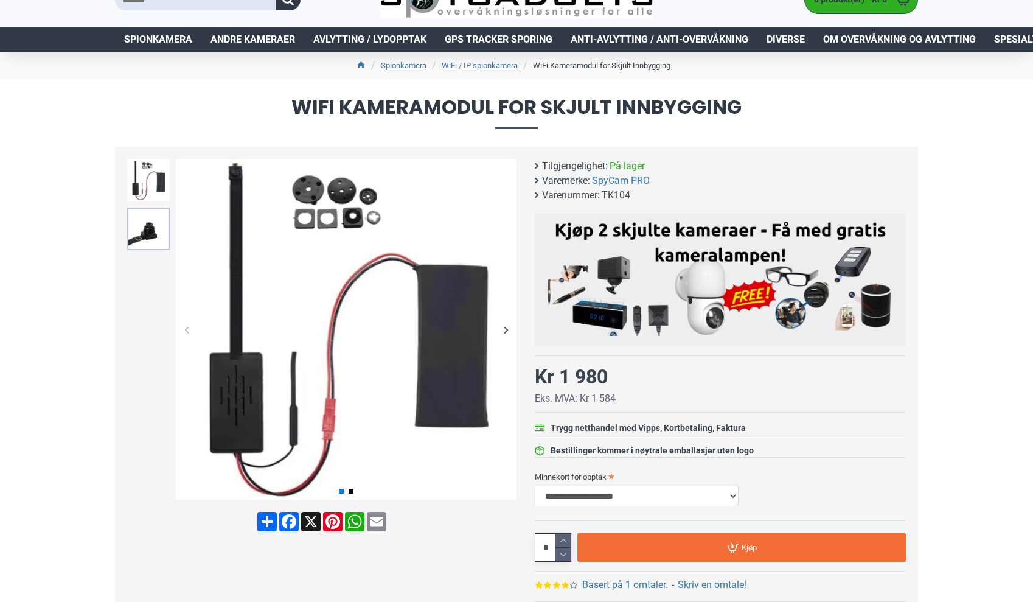
click at [157, 242] on img at bounding box center [148, 228] width 43 height 43
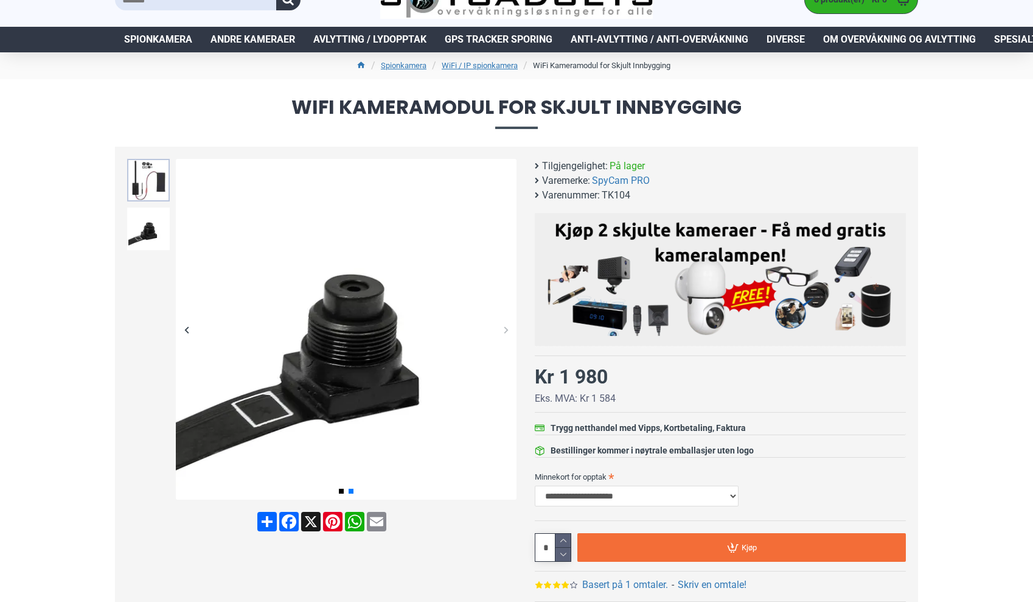
click at [156, 178] on img at bounding box center [148, 180] width 43 height 43
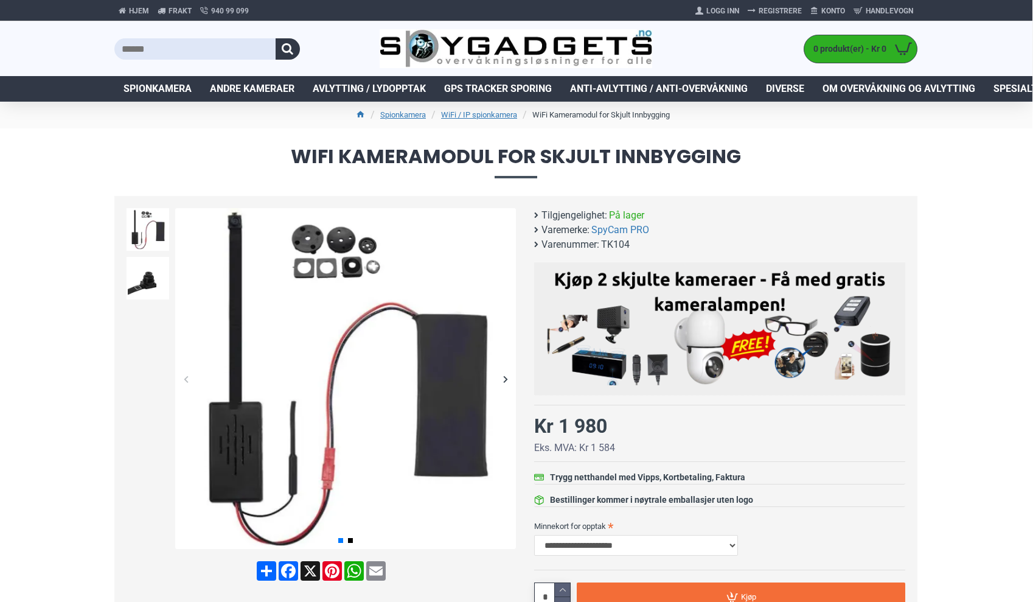
scroll to position [0, 1]
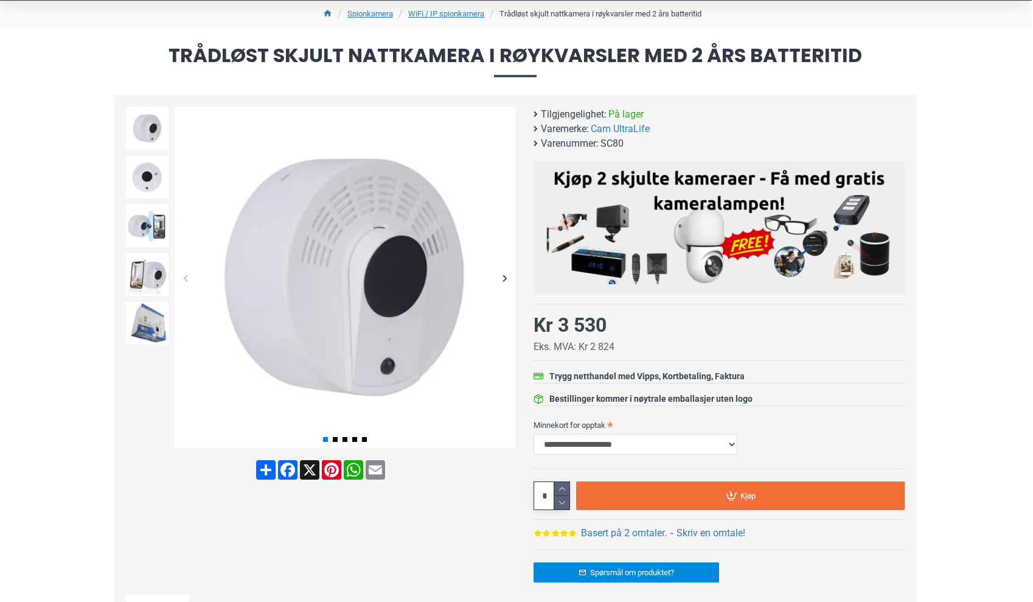
scroll to position [100, 1]
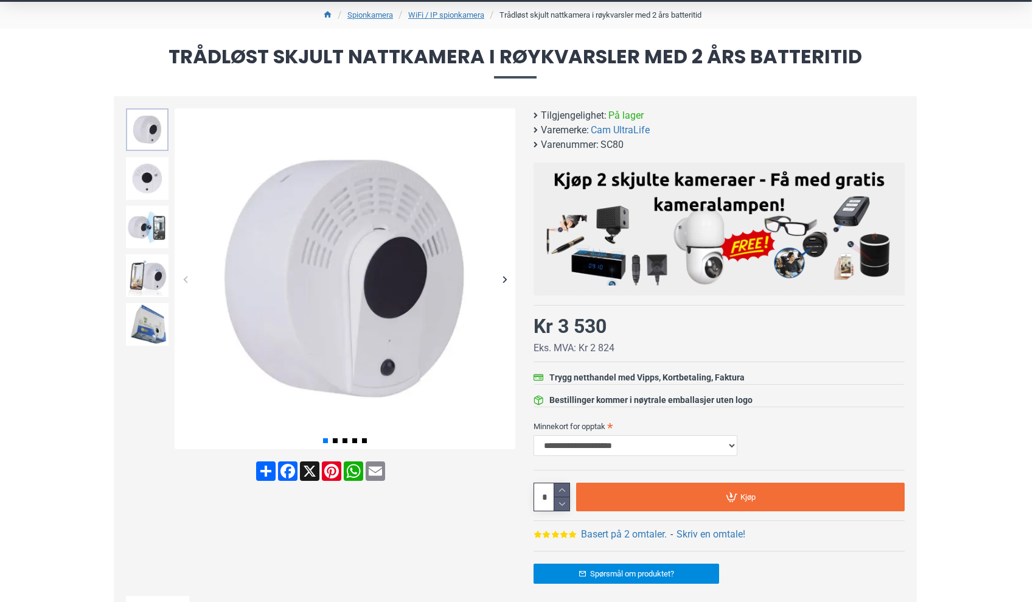
click at [151, 134] on img at bounding box center [147, 129] width 43 height 43
click at [151, 172] on img at bounding box center [147, 178] width 43 height 43
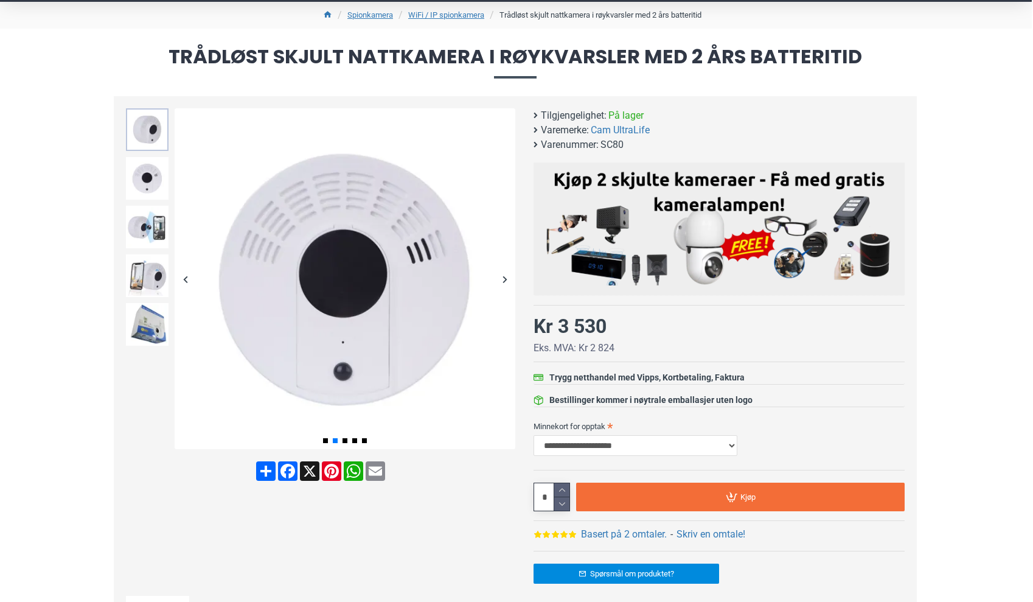
click at [153, 140] on img at bounding box center [147, 129] width 43 height 43
